Goal: Information Seeking & Learning: Find specific page/section

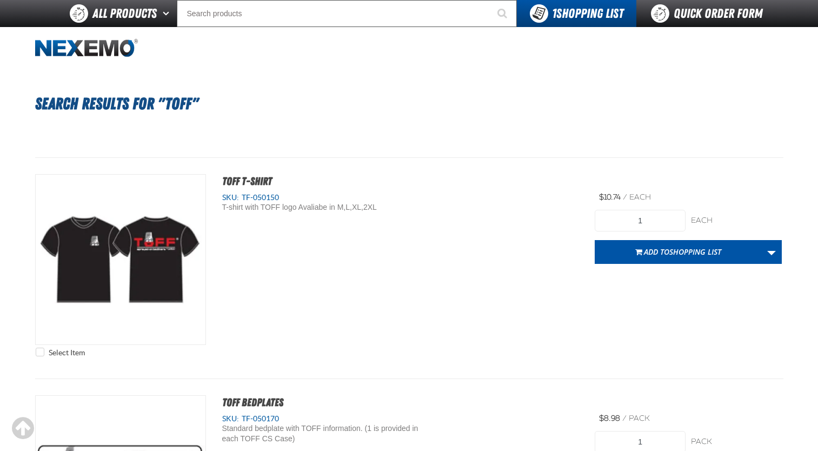
scroll to position [130, 0]
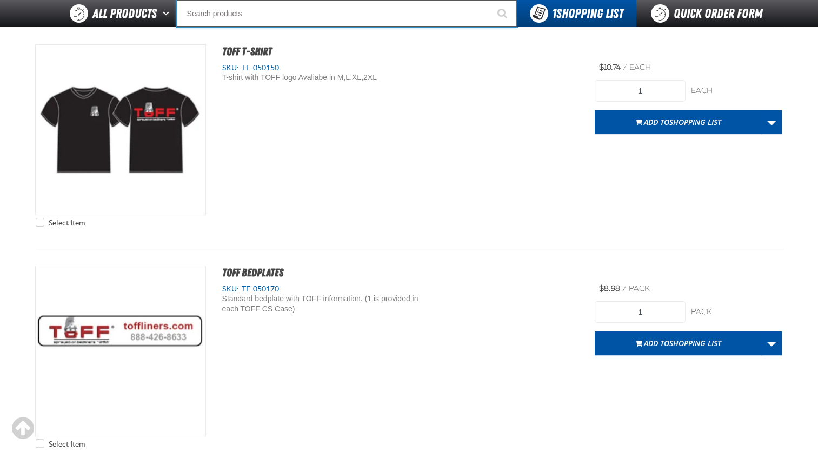
click at [218, 19] on input "Search" at bounding box center [347, 13] width 340 height 27
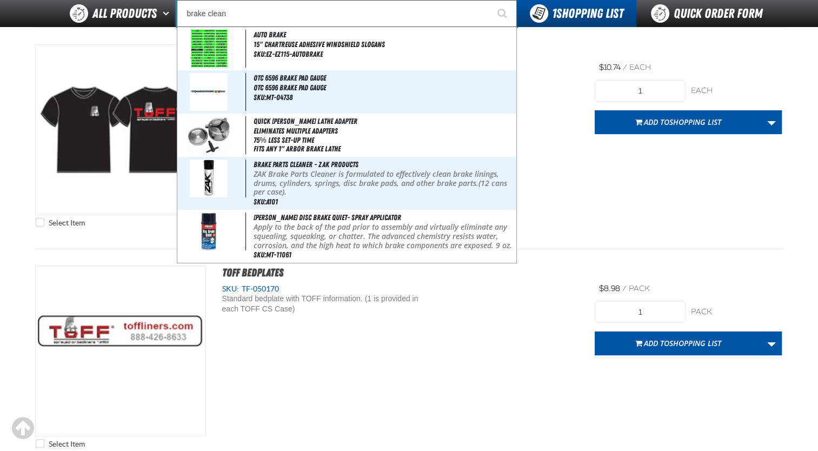
type input "brake clean"
click at [490, 0] on button "Start Searching" at bounding box center [503, 13] width 27 height 27
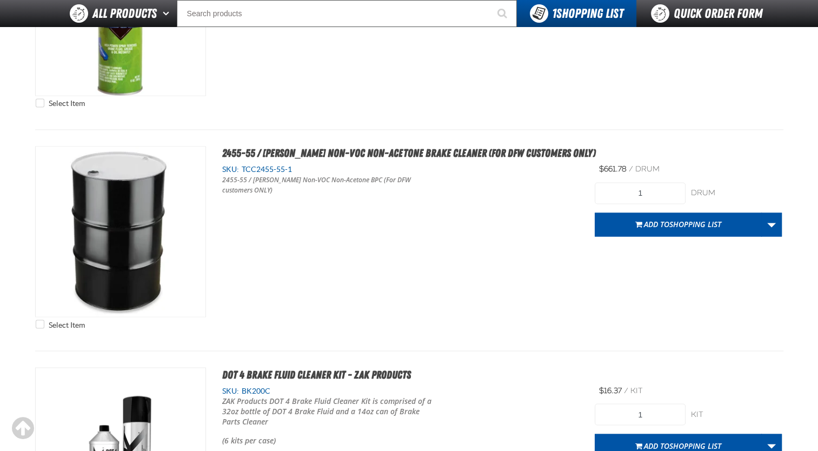
scroll to position [1817, 0]
click at [758, 77] on div "Select Item [PERSON_NAME] Carb Compliant Non-Chlorinated Brake Parts Cleaner SK…" at bounding box center [409, 19] width 748 height 188
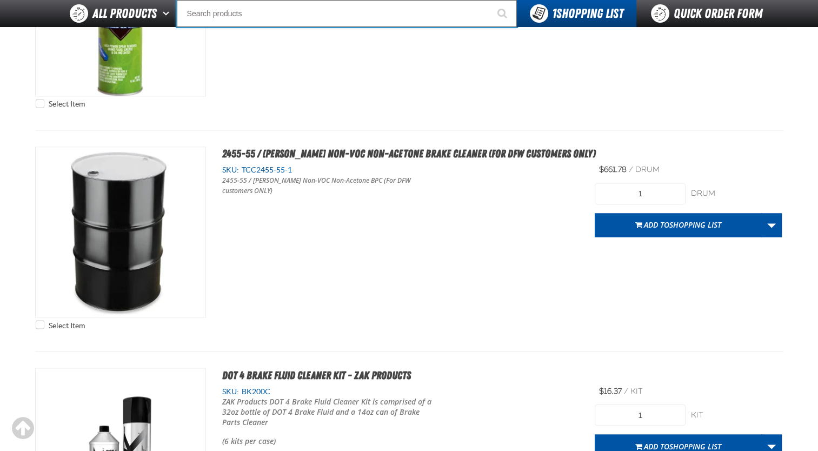
click at [221, 16] on input "Search" at bounding box center [347, 13] width 340 height 27
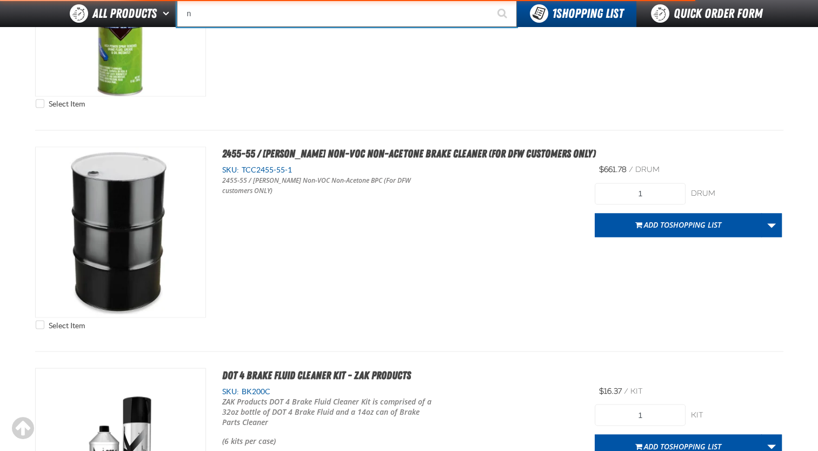
type input "n2"
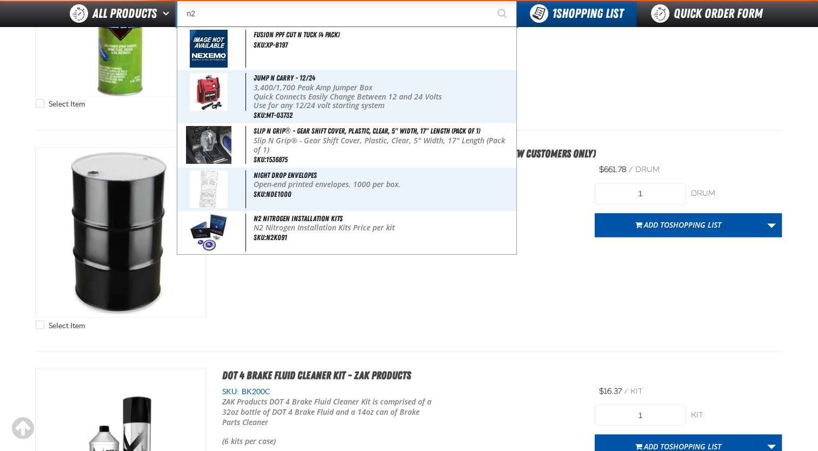
type input "n2 Nitrogen Caps (500 caps per bag)"
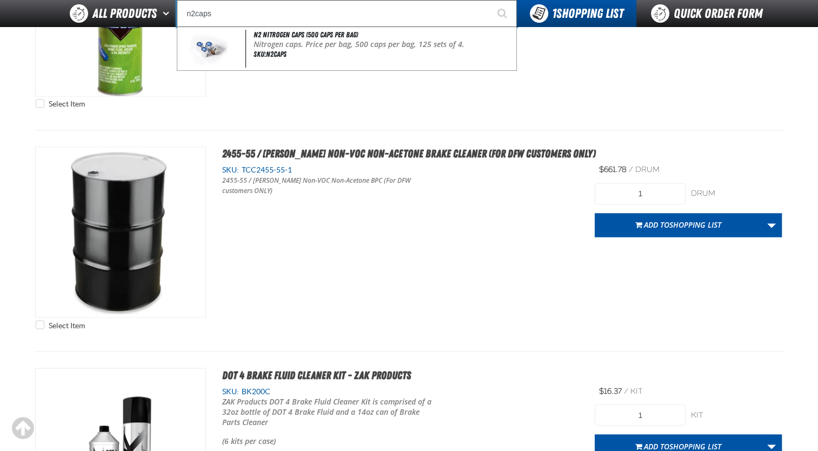
type input "n2caps"
click at [490, 0] on button "Start Searching" at bounding box center [503, 13] width 27 height 27
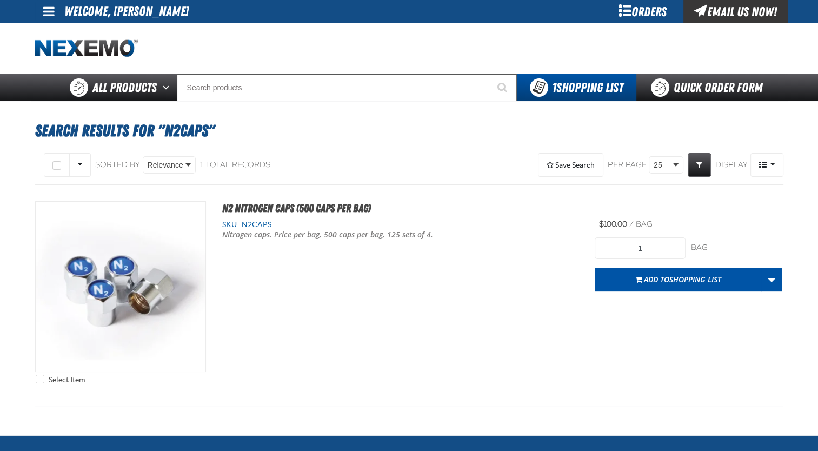
click at [342, 109] on div "Search Results for "n2caps" Select All on Page All visible None" at bounding box center [409, 268] width 757 height 334
drag, startPoint x: 345, startPoint y: 167, endPoint x: 311, endPoint y: 147, distance: 39.3
click at [311, 147] on section "Select All on Page All visible None Sorted By: Relevance" at bounding box center [409, 290] width 748 height 290
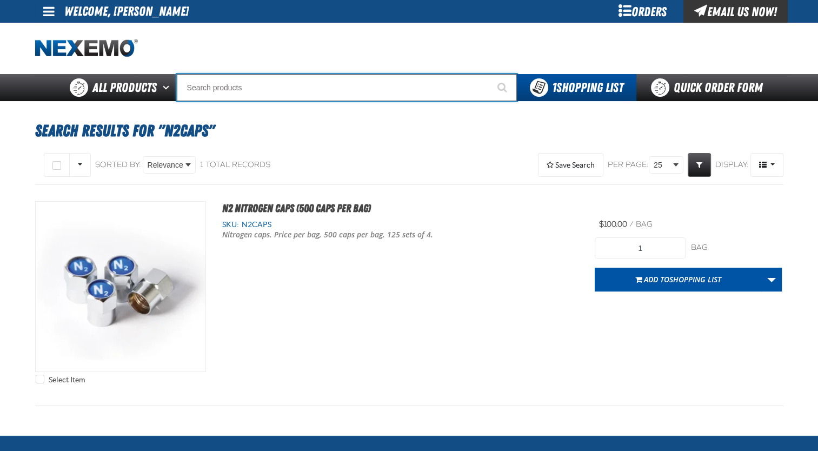
drag, startPoint x: 311, startPoint y: 147, endPoint x: 289, endPoint y: 83, distance: 67.6
click at [289, 83] on input "Search" at bounding box center [347, 87] width 340 height 27
